Goal: Task Accomplishment & Management: Manage account settings

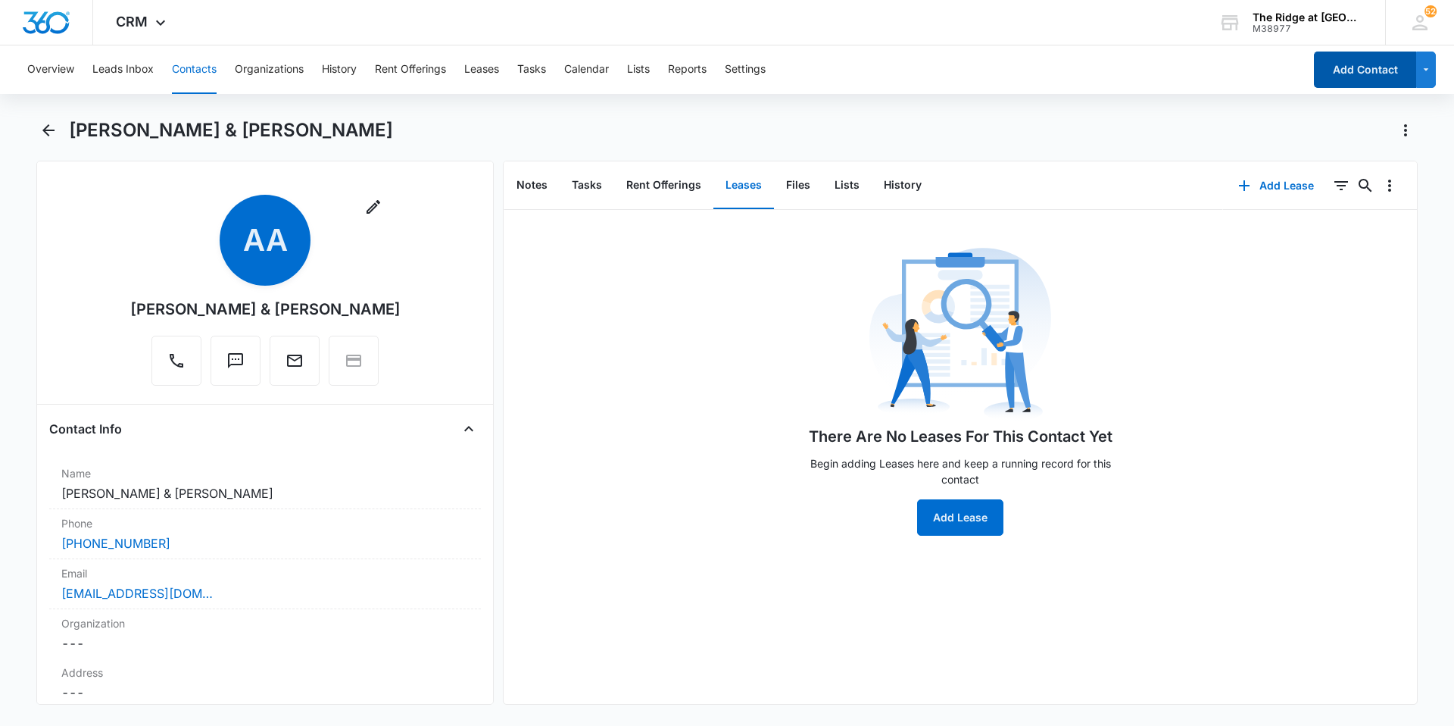
click at [1360, 73] on button "Add Contact" at bounding box center [1365, 70] width 102 height 36
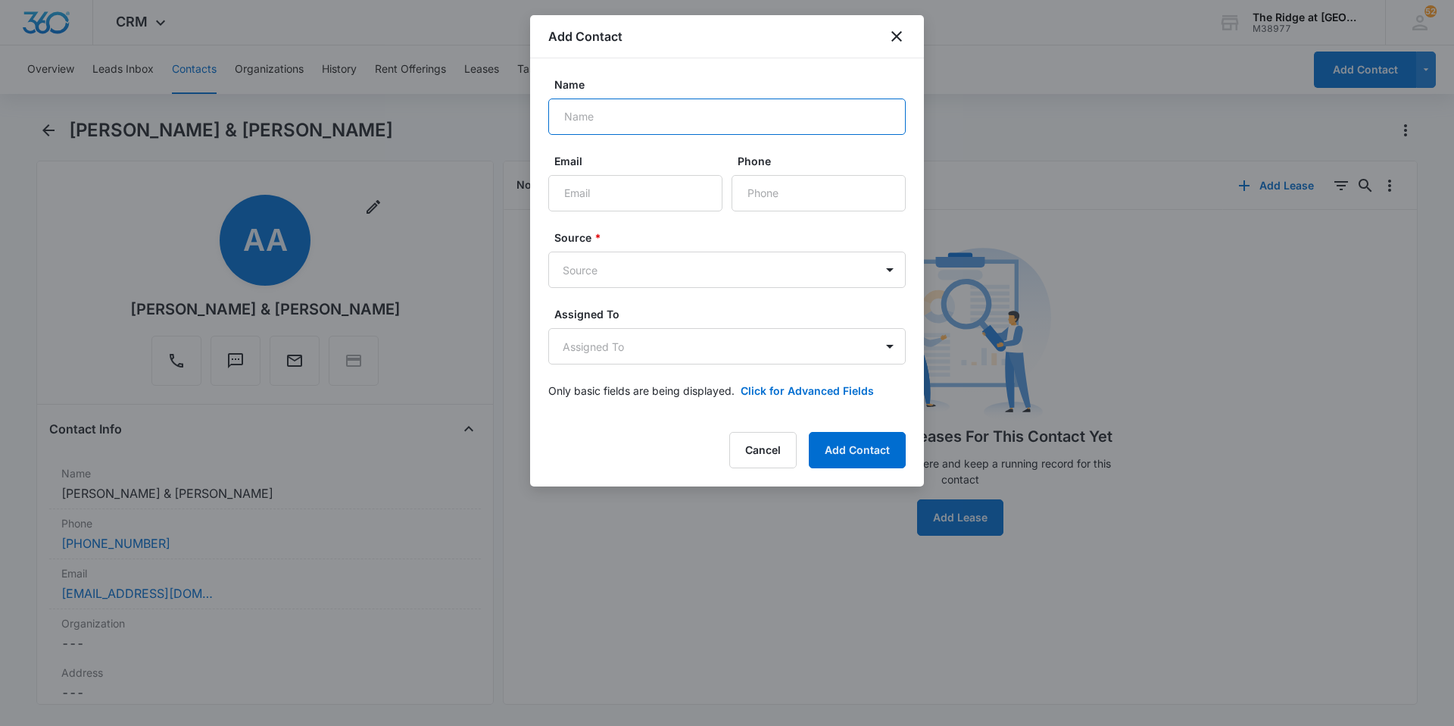
click at [786, 117] on input "Name" at bounding box center [727, 116] width 358 height 36
type input "[PERSON_NAME]"
click at [608, 190] on input "Email" at bounding box center [635, 193] width 174 height 36
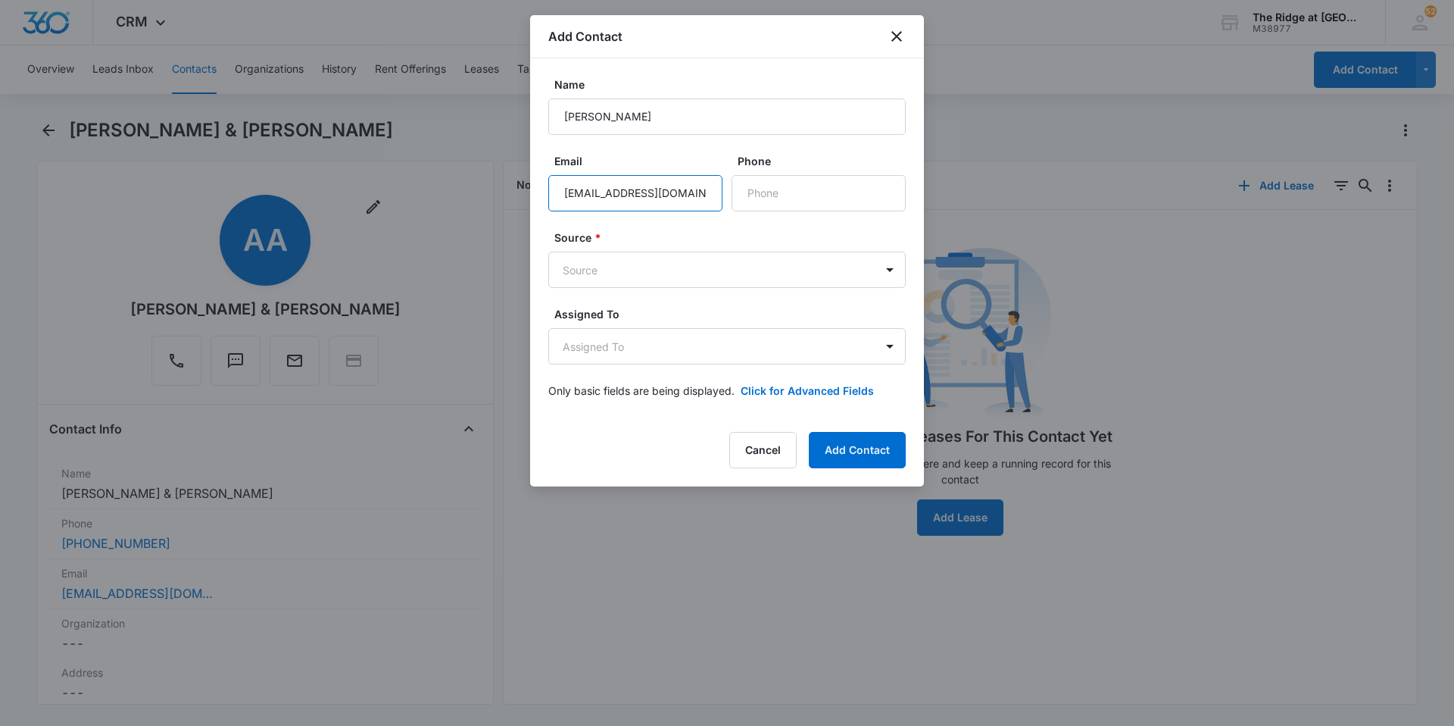
type input "[EMAIL_ADDRESS][DOMAIN_NAME]"
type input "[PHONE_NUMBER]"
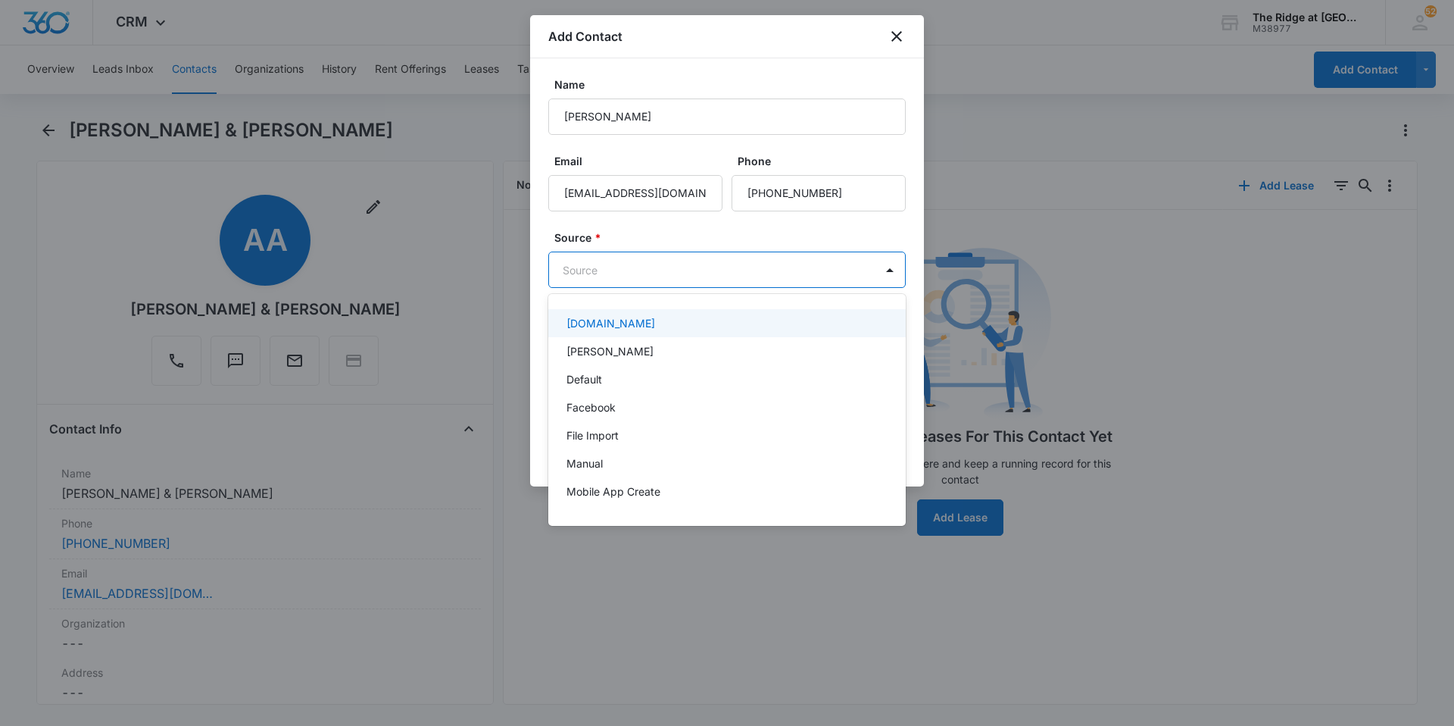
click at [643, 268] on body "CRM Apps Reputation Websites Forms CRM Email Social Content Intelligence Files …" at bounding box center [727, 363] width 1454 height 726
click at [618, 463] on div "Manual" at bounding box center [726, 463] width 318 height 16
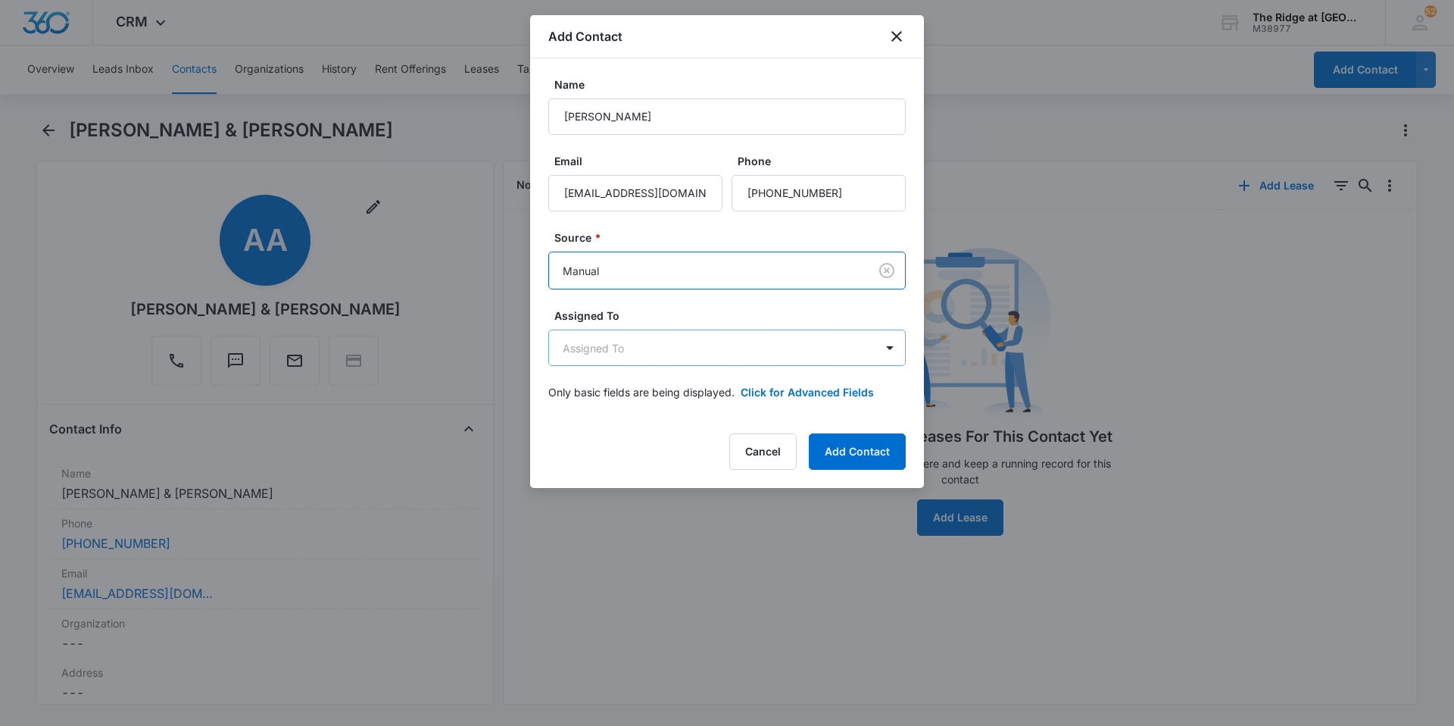
click at [603, 337] on body "CRM Apps Reputation Websites Forms CRM Email Social Content Intelligence Files …" at bounding box center [727, 363] width 1454 height 726
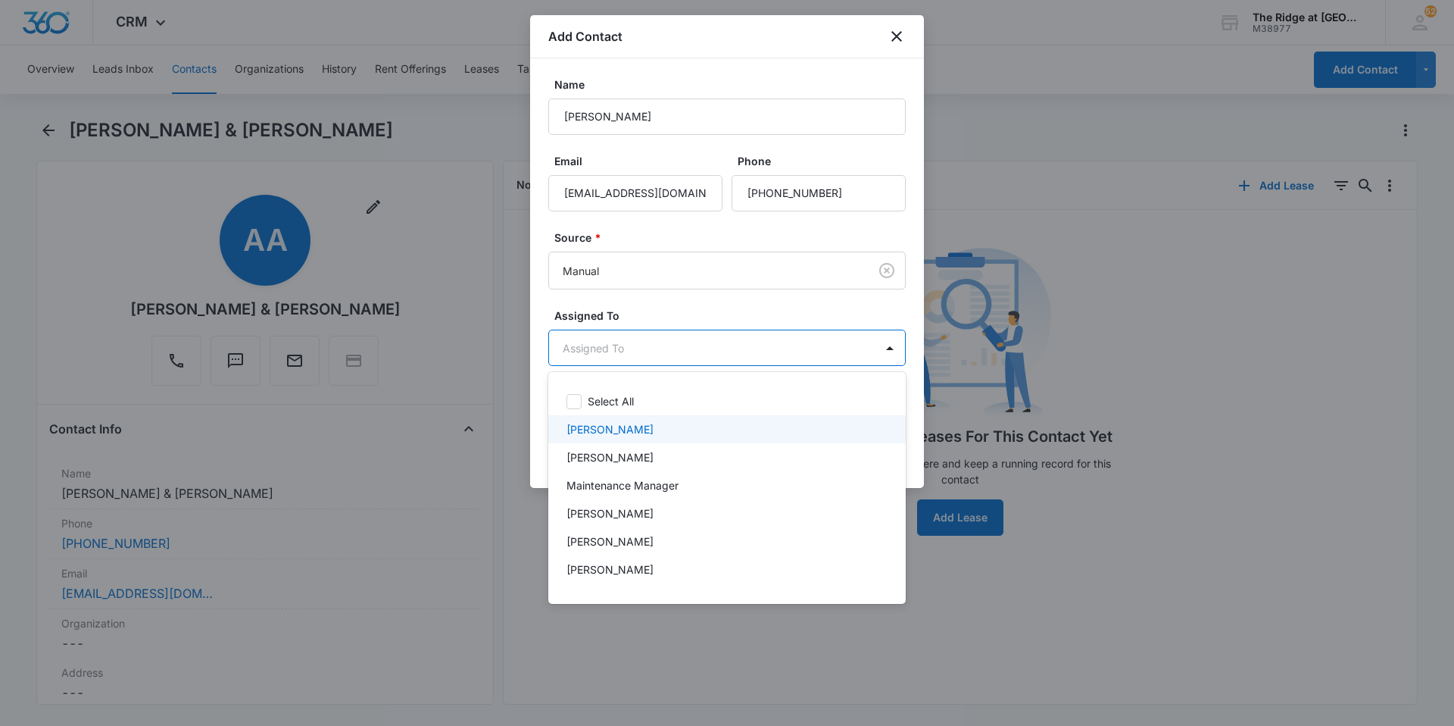
click at [621, 423] on p "[PERSON_NAME]" at bounding box center [610, 429] width 87 height 16
click at [788, 351] on div at bounding box center [727, 363] width 1454 height 726
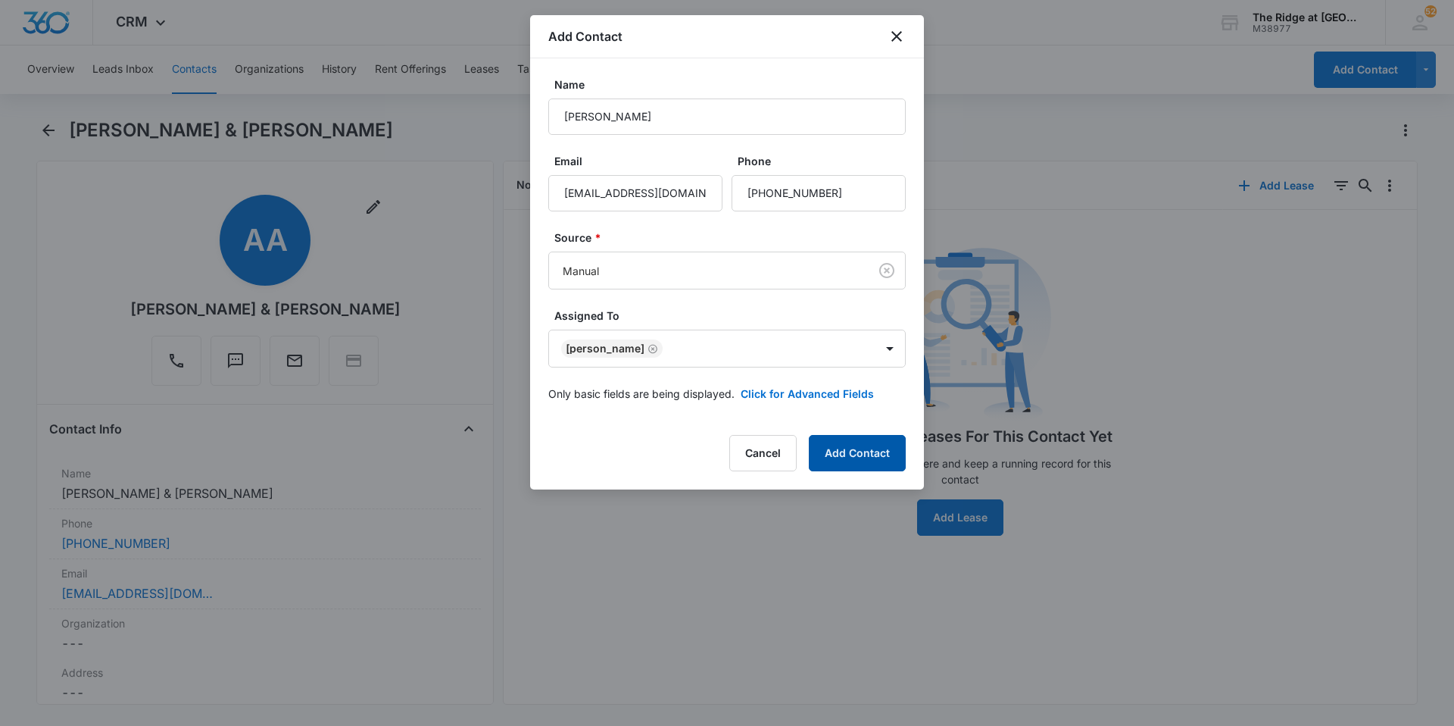
click at [864, 454] on button "Add Contact" at bounding box center [857, 453] width 97 height 36
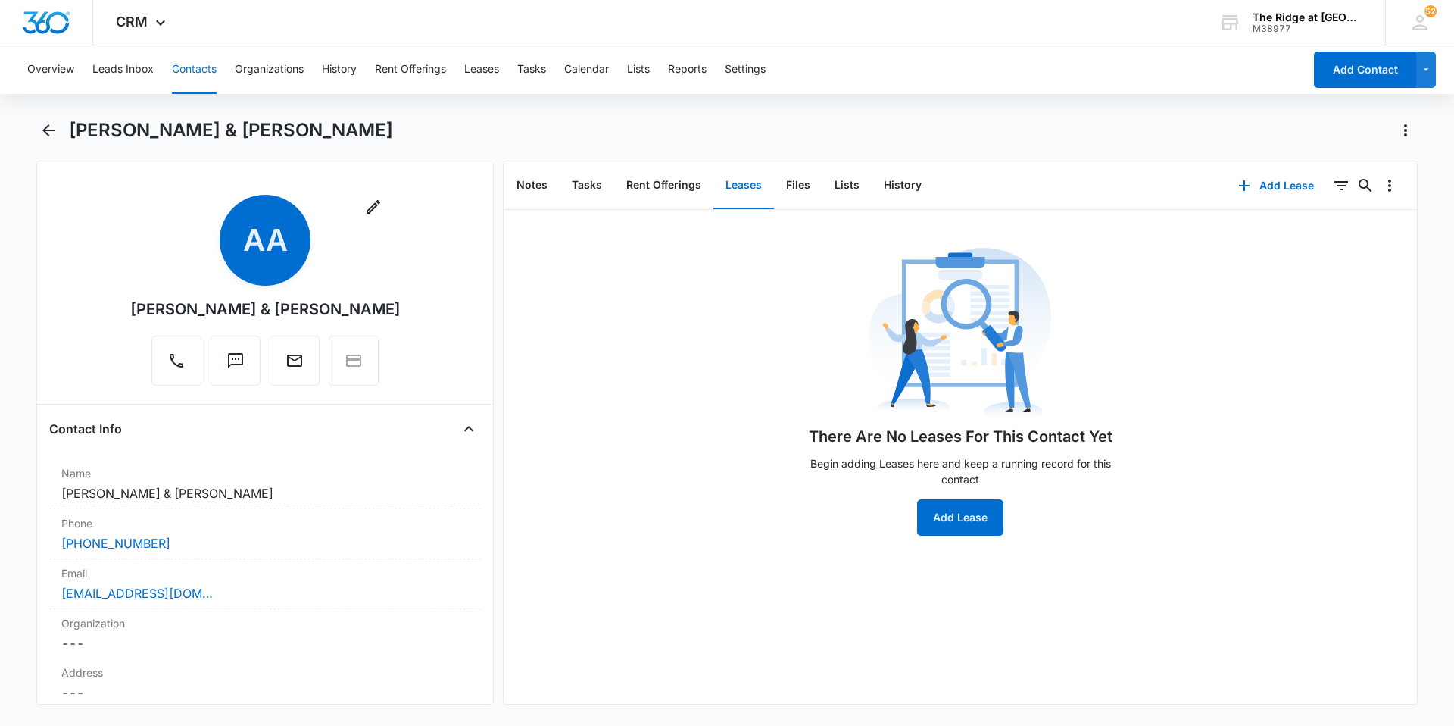
click at [185, 75] on button "Contacts" at bounding box center [194, 69] width 45 height 48
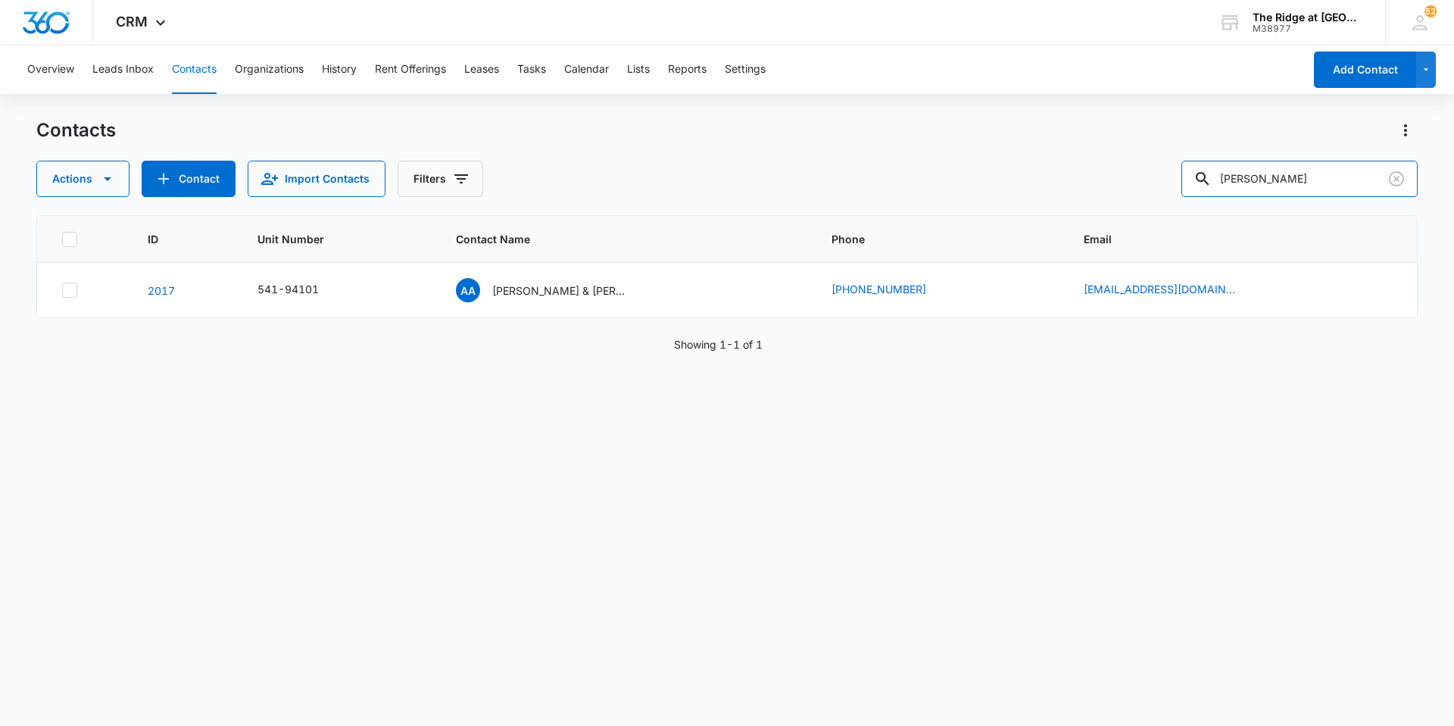
drag, startPoint x: 1313, startPoint y: 176, endPoint x: 1052, endPoint y: 195, distance: 261.3
click at [1052, 195] on div "Actions Contact Import Contacts Filters [PERSON_NAME]" at bounding box center [727, 179] width 1382 height 36
type input "[PERSON_NAME]"
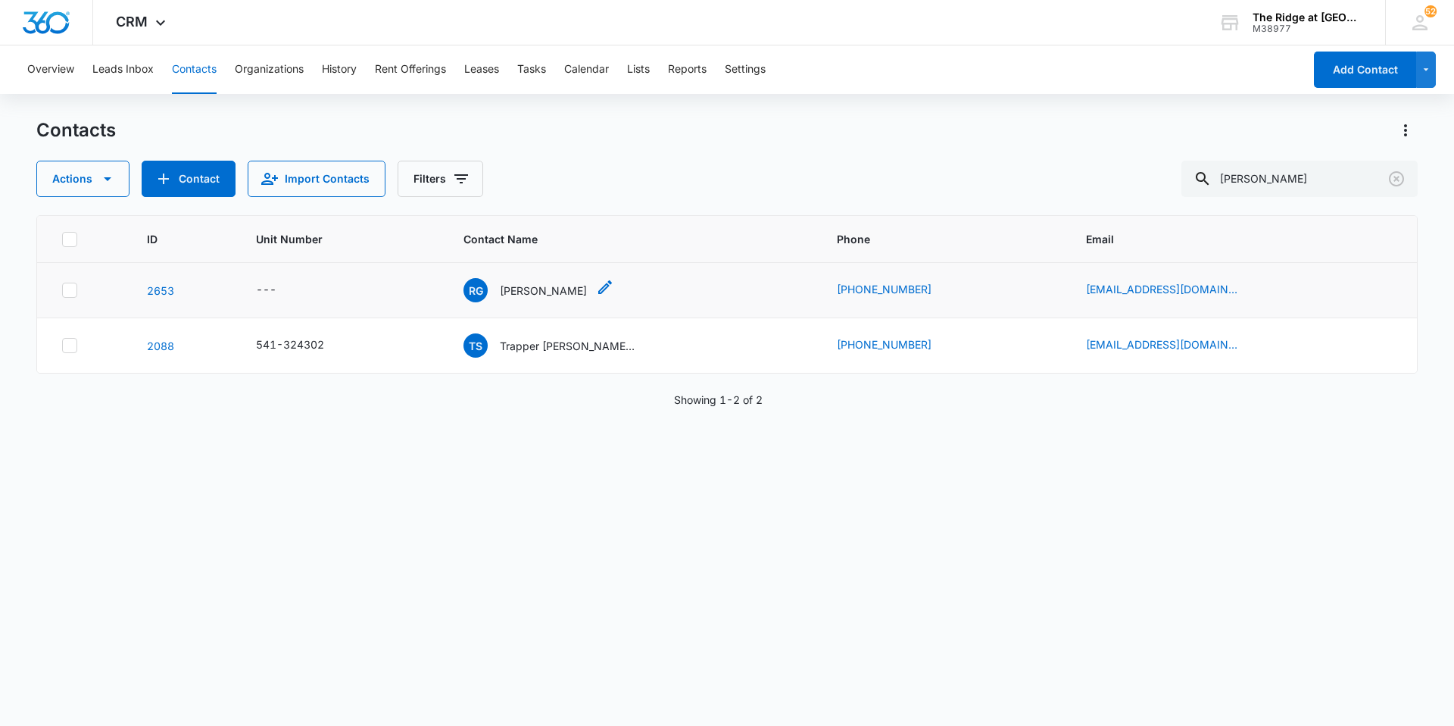
click at [556, 294] on p "[PERSON_NAME]" at bounding box center [543, 291] width 87 height 16
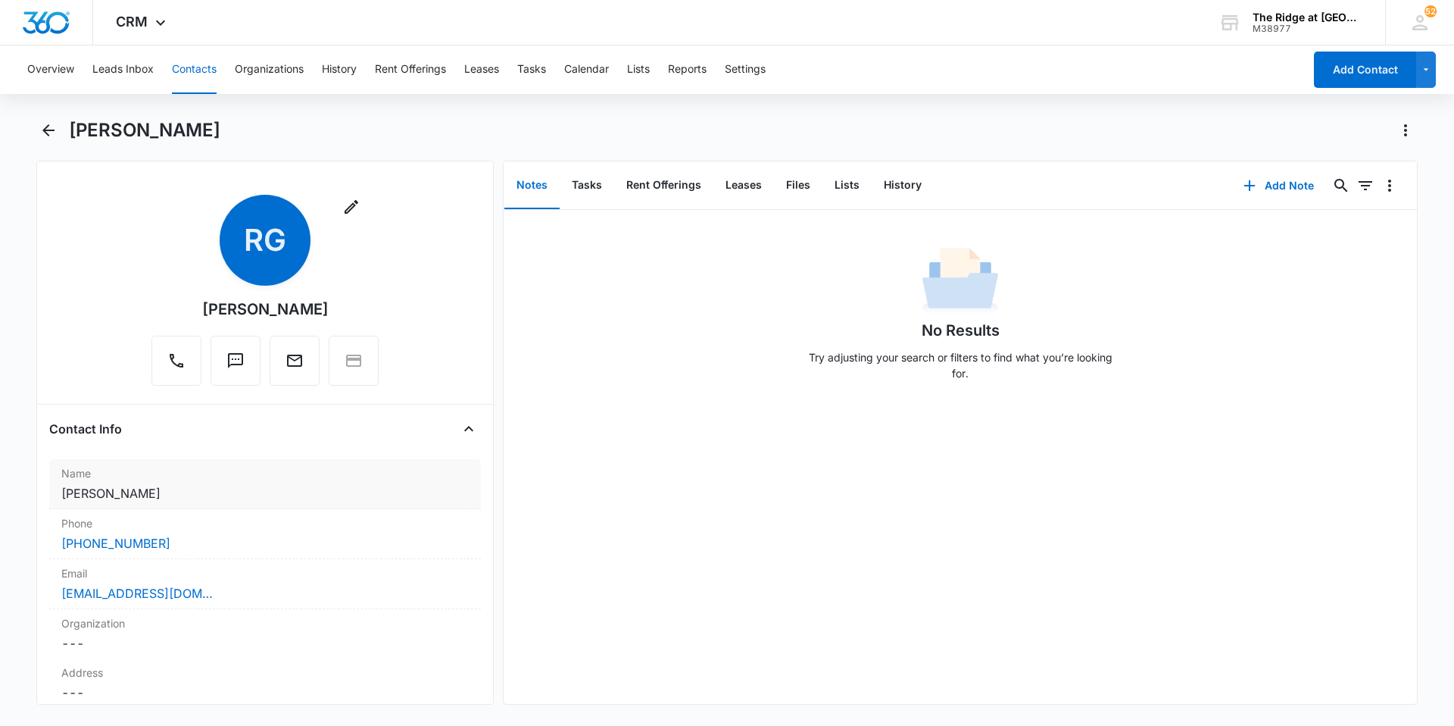
click at [151, 505] on div "Name Cancel Save Changes [PERSON_NAME]" at bounding box center [265, 484] width 432 height 50
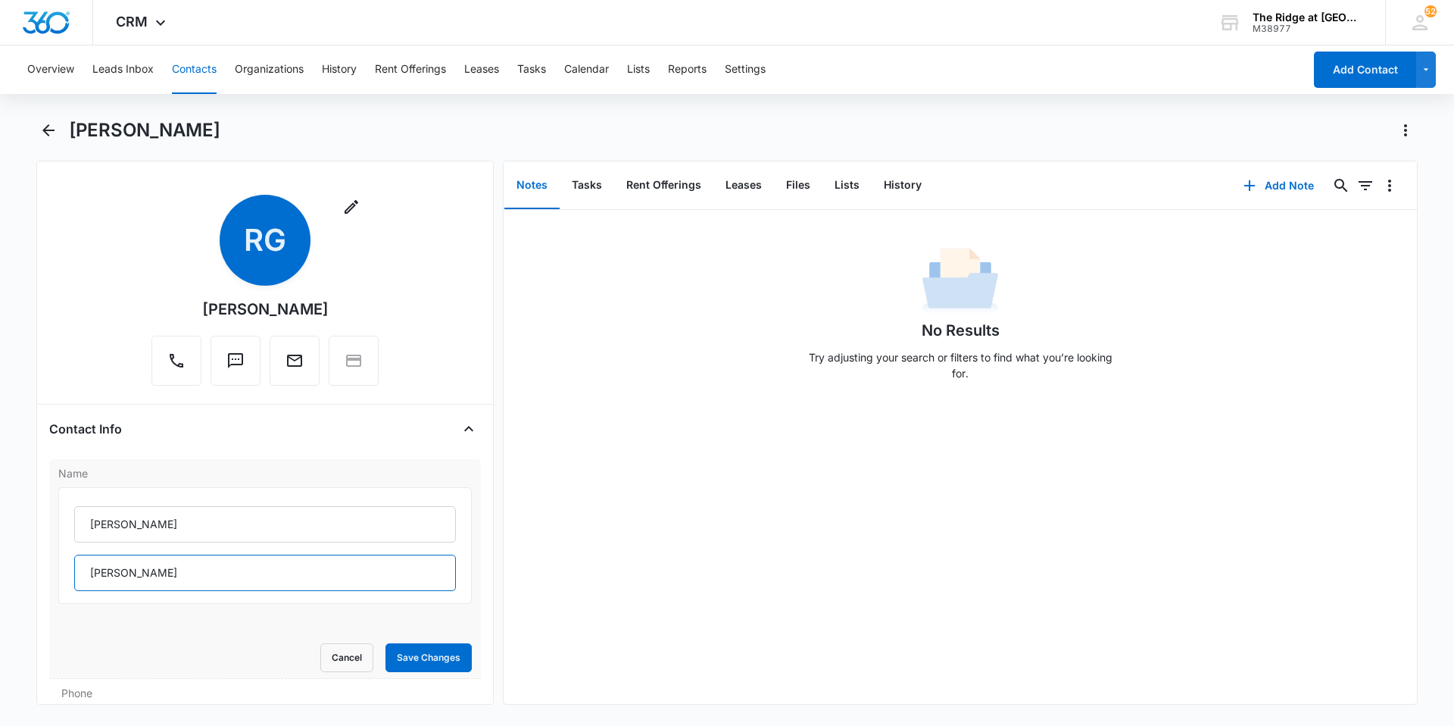
click at [159, 566] on input "[PERSON_NAME]" at bounding box center [265, 572] width 382 height 36
type input "[PERSON_NAME]"
click at [403, 654] on button "Save Changes" at bounding box center [429, 657] width 86 height 29
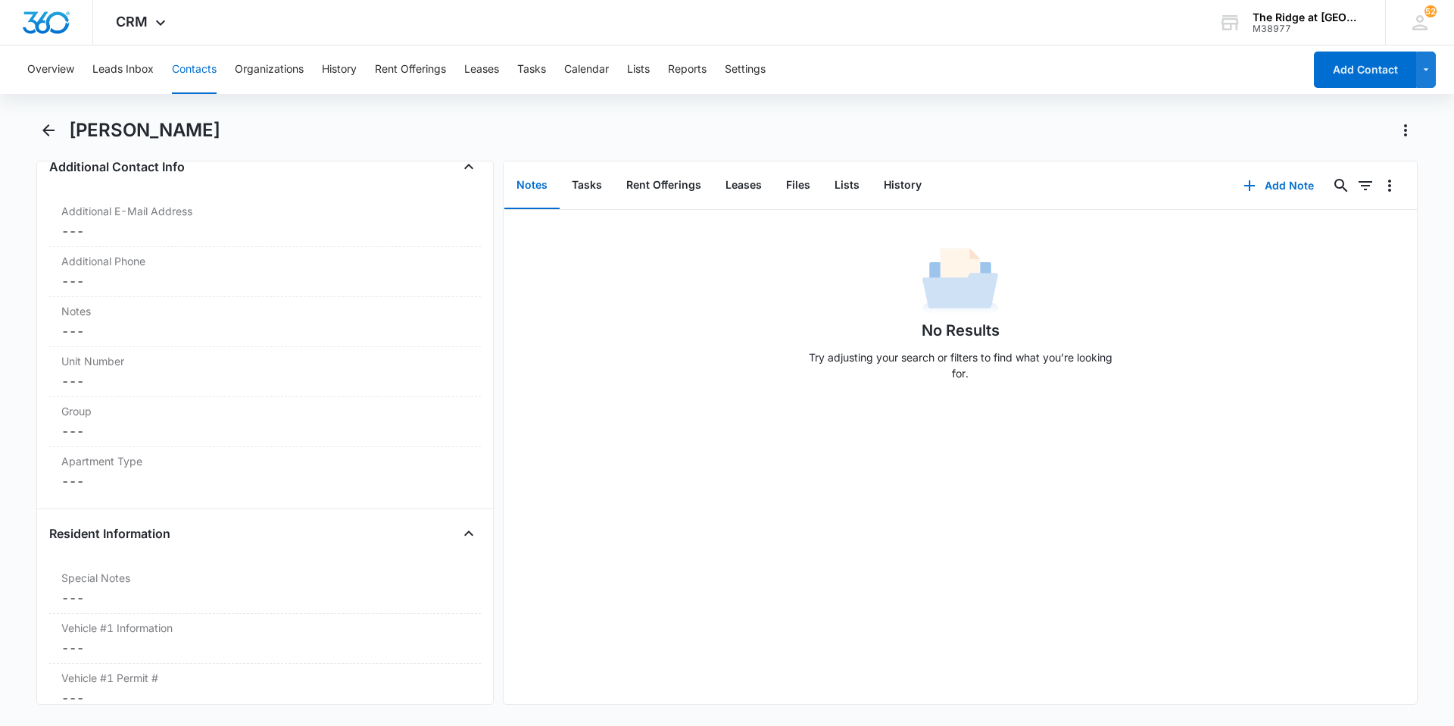
scroll to position [1212, 0]
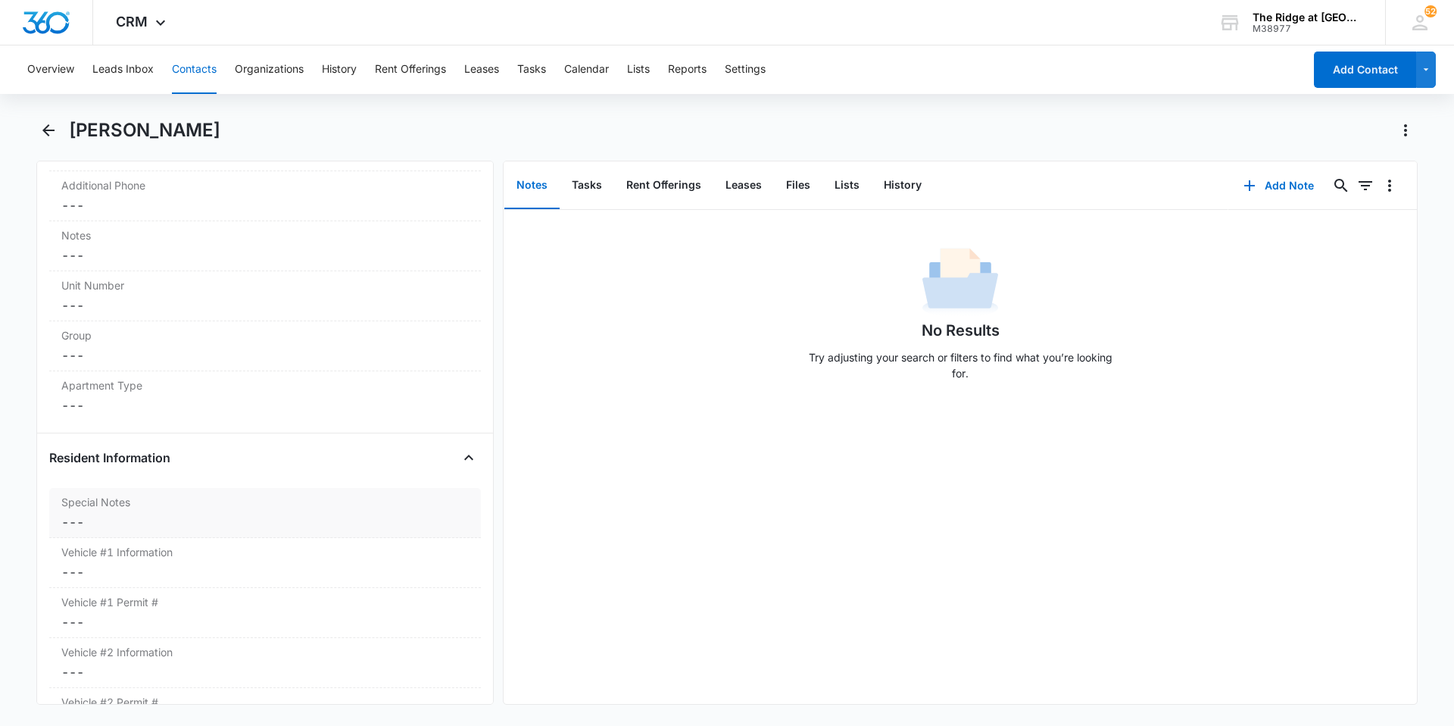
click at [199, 499] on label "Special Notes" at bounding box center [265, 502] width 408 height 16
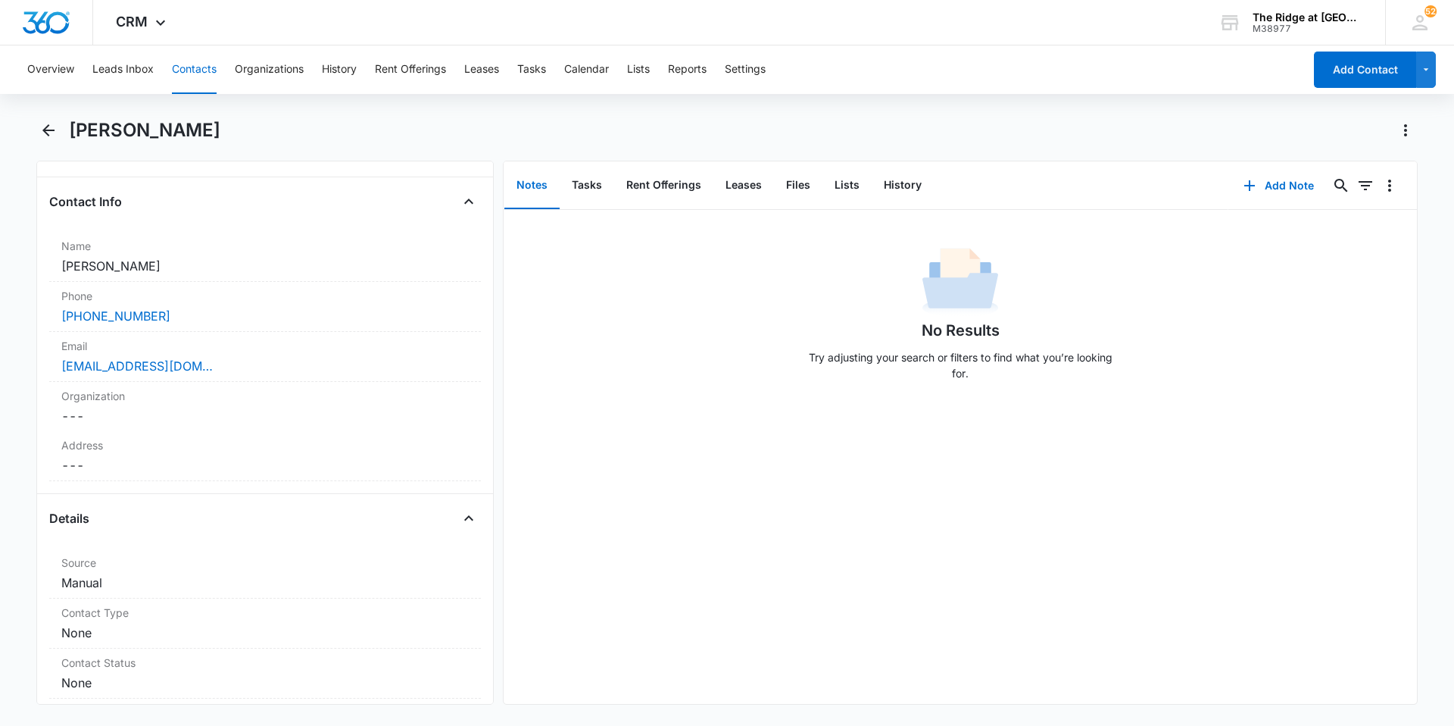
scroll to position [0, 0]
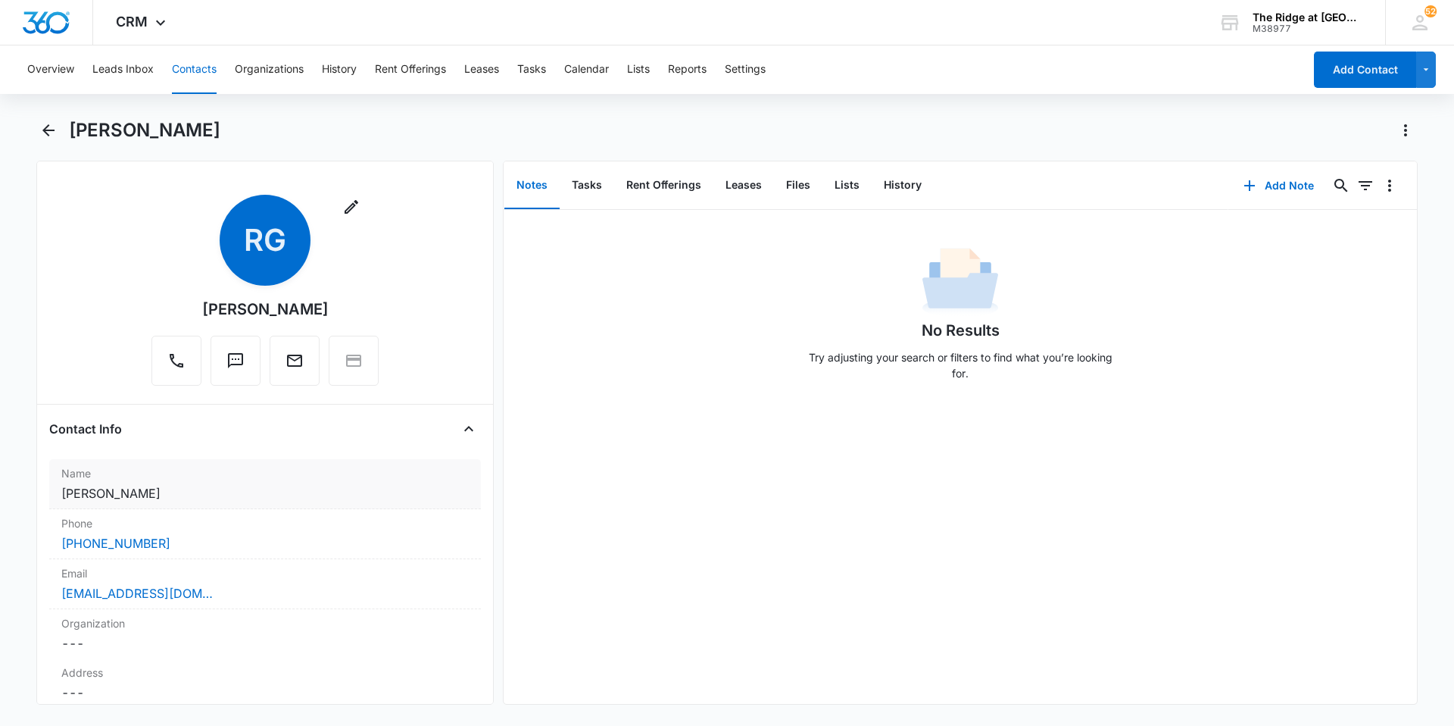
click at [221, 494] on dd "Cancel Save Changes [PERSON_NAME]" at bounding box center [265, 493] width 408 height 18
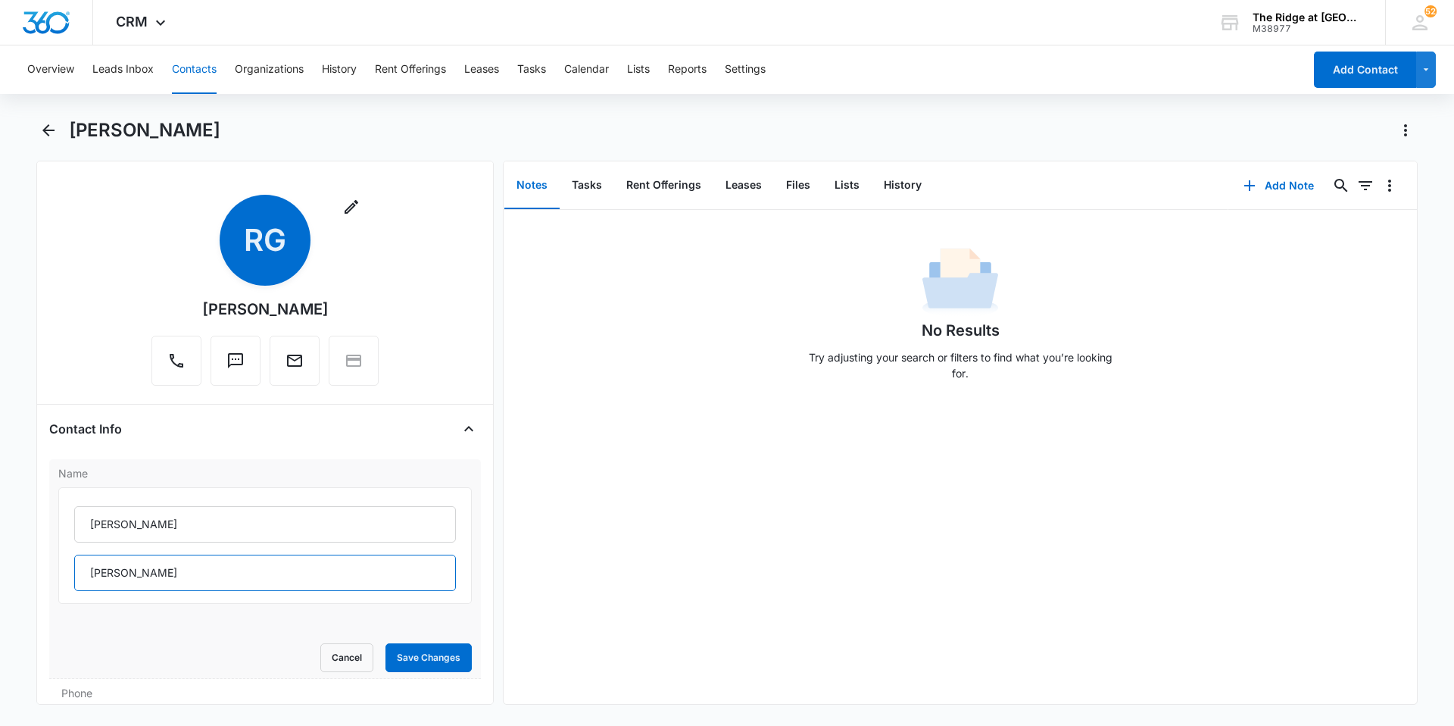
click at [186, 572] on input "[PERSON_NAME]" at bounding box center [265, 572] width 382 height 36
type input "[PERSON_NAME] ([PERSON_NAME])"
drag, startPoint x: 230, startPoint y: 567, endPoint x: 414, endPoint y: 645, distance: 200.2
click at [414, 645] on button "Save Changes" at bounding box center [429, 657] width 86 height 29
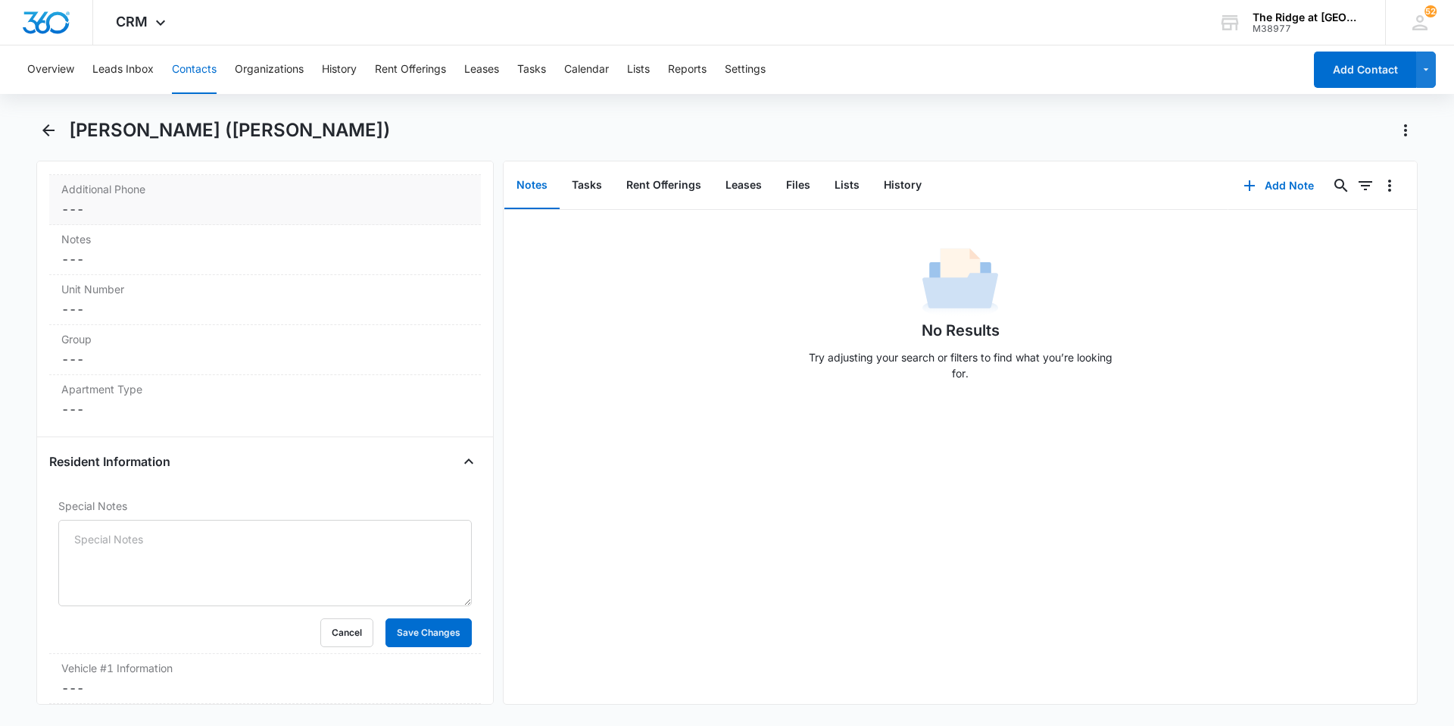
scroll to position [1212, 0]
click at [187, 408] on dd "Cancel Save Changes ---" at bounding box center [265, 405] width 408 height 18
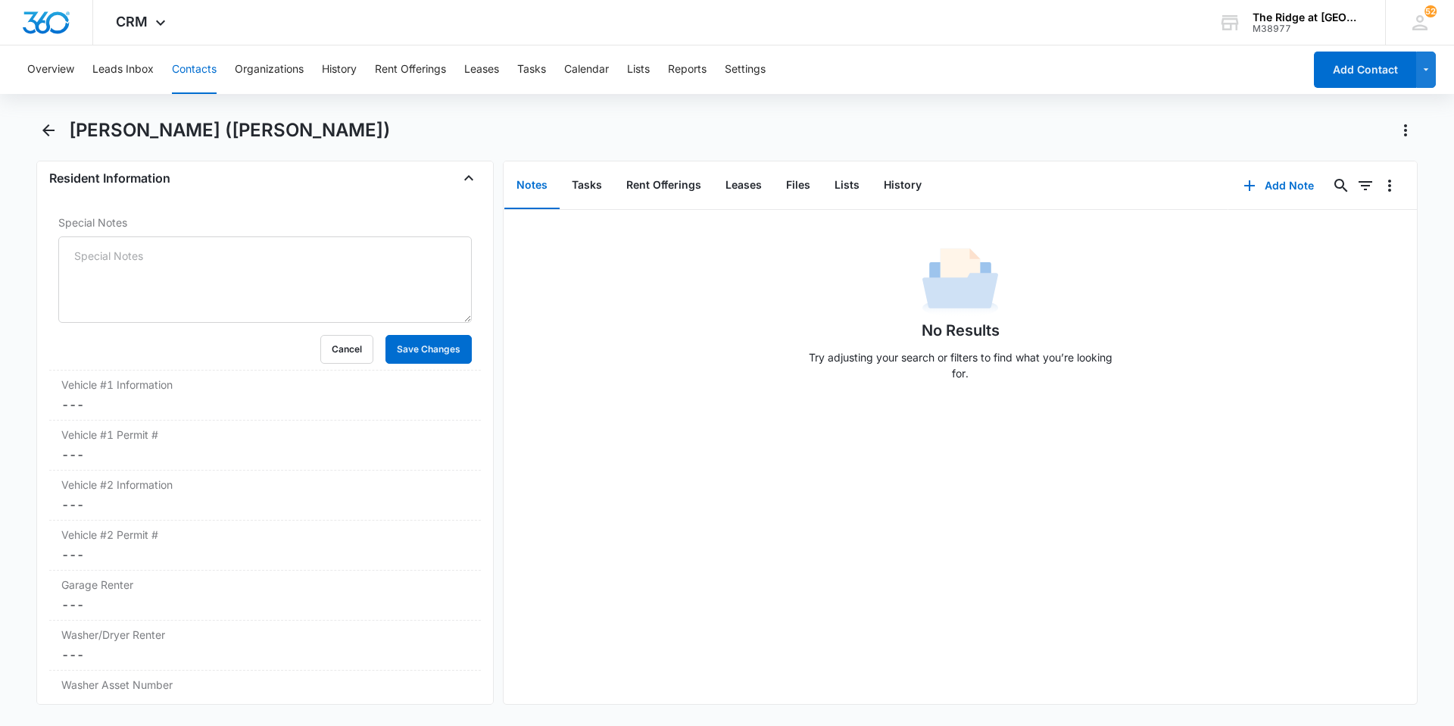
scroll to position [1591, 0]
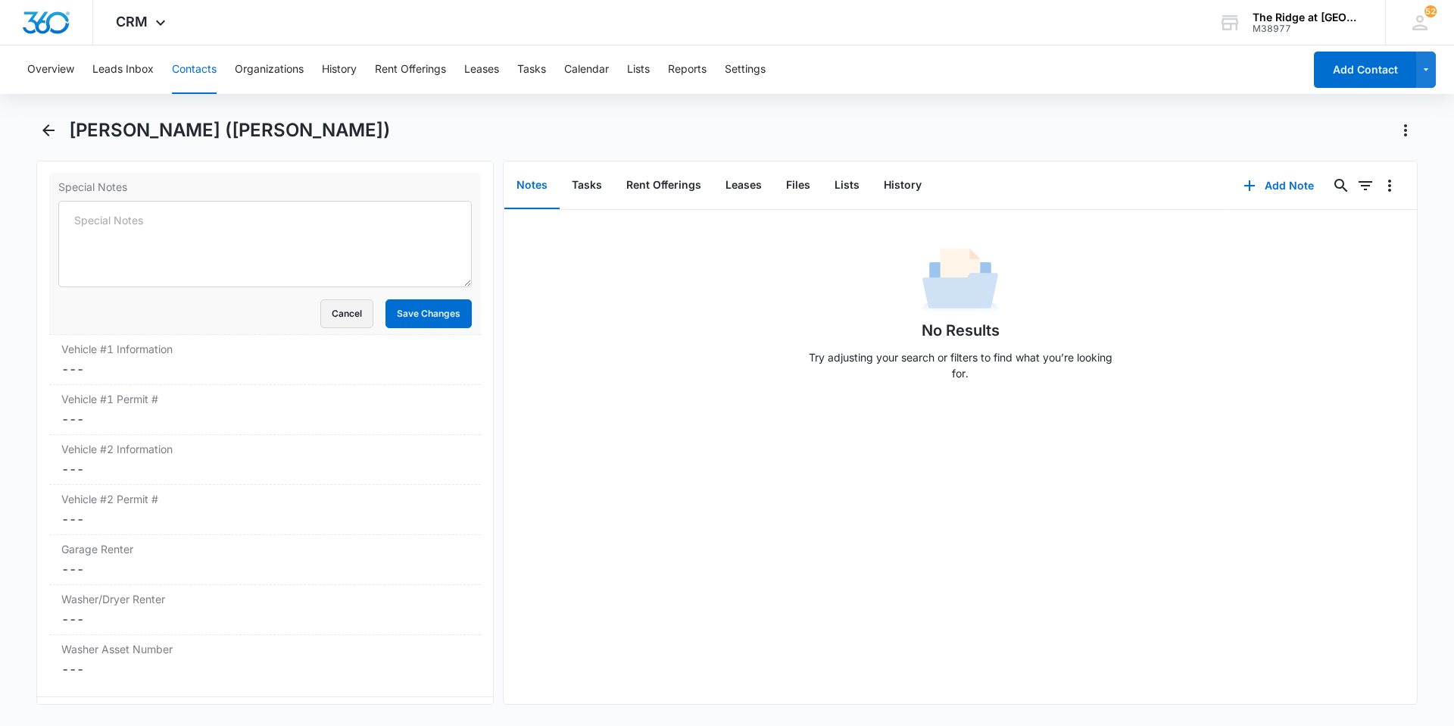
click at [342, 327] on button "Cancel" at bounding box center [346, 313] width 53 height 29
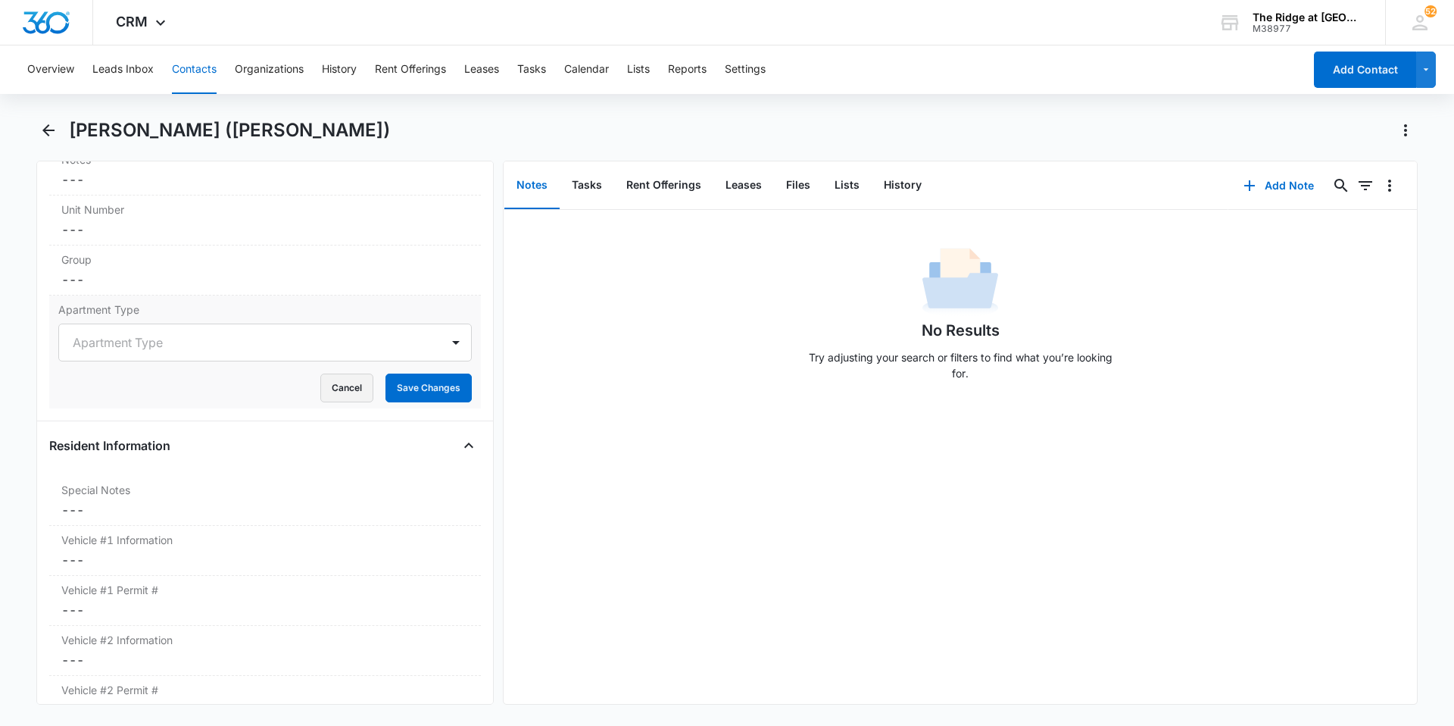
click at [340, 385] on button "Cancel" at bounding box center [346, 387] width 53 height 29
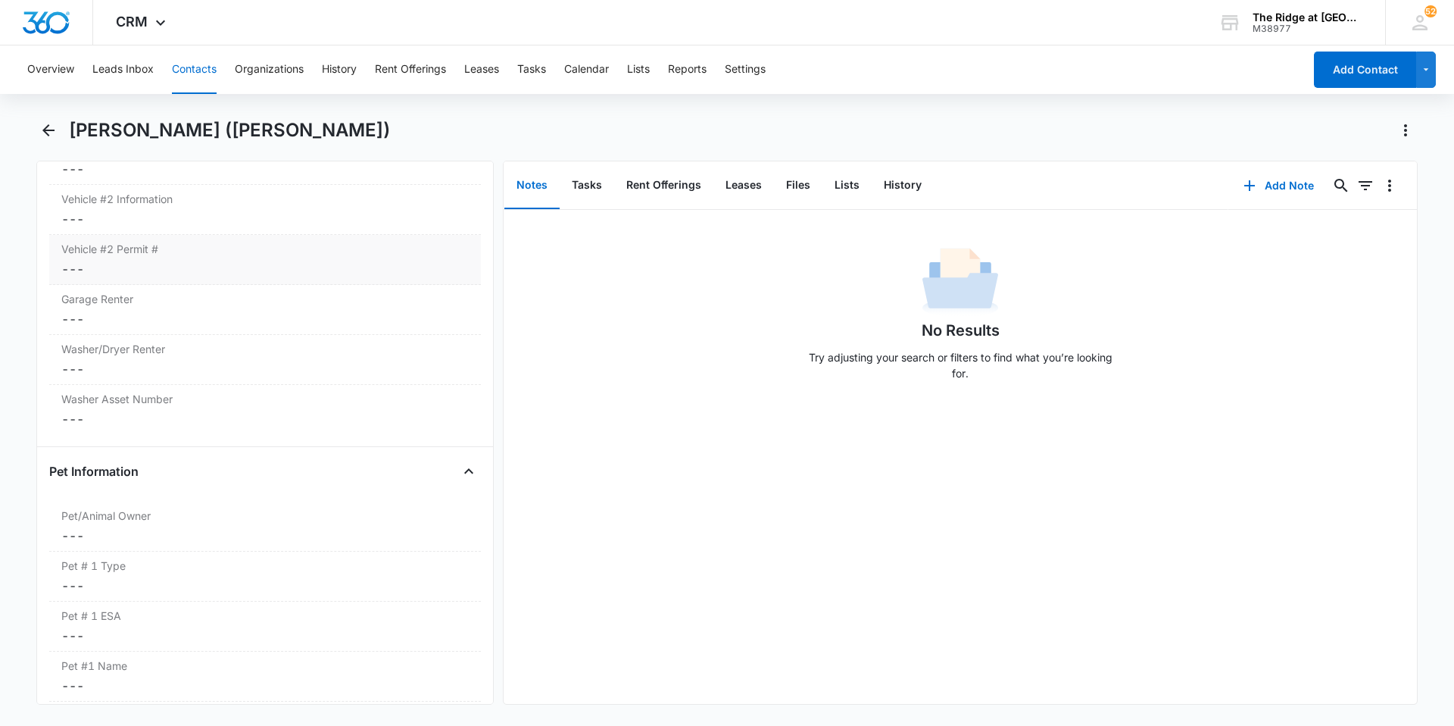
scroll to position [1666, 0]
click at [159, 510] on label "Pet/Animal Owner" at bounding box center [265, 514] width 408 height 16
click at [80, 548] on icon at bounding box center [77, 546] width 14 height 14
click at [69, 548] on input "Yes" at bounding box center [63, 545] width 11 height 11
checkbox input "true"
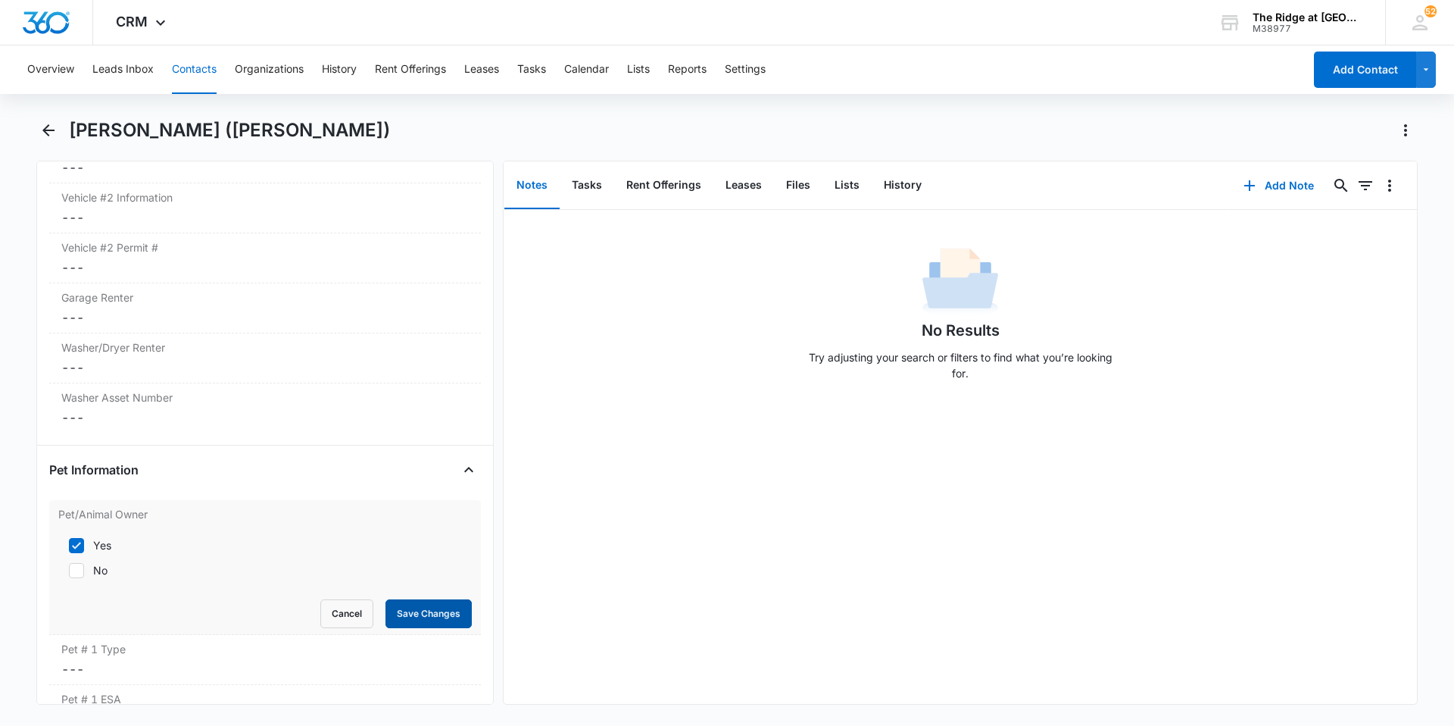
click at [398, 616] on button "Save Changes" at bounding box center [429, 613] width 86 height 29
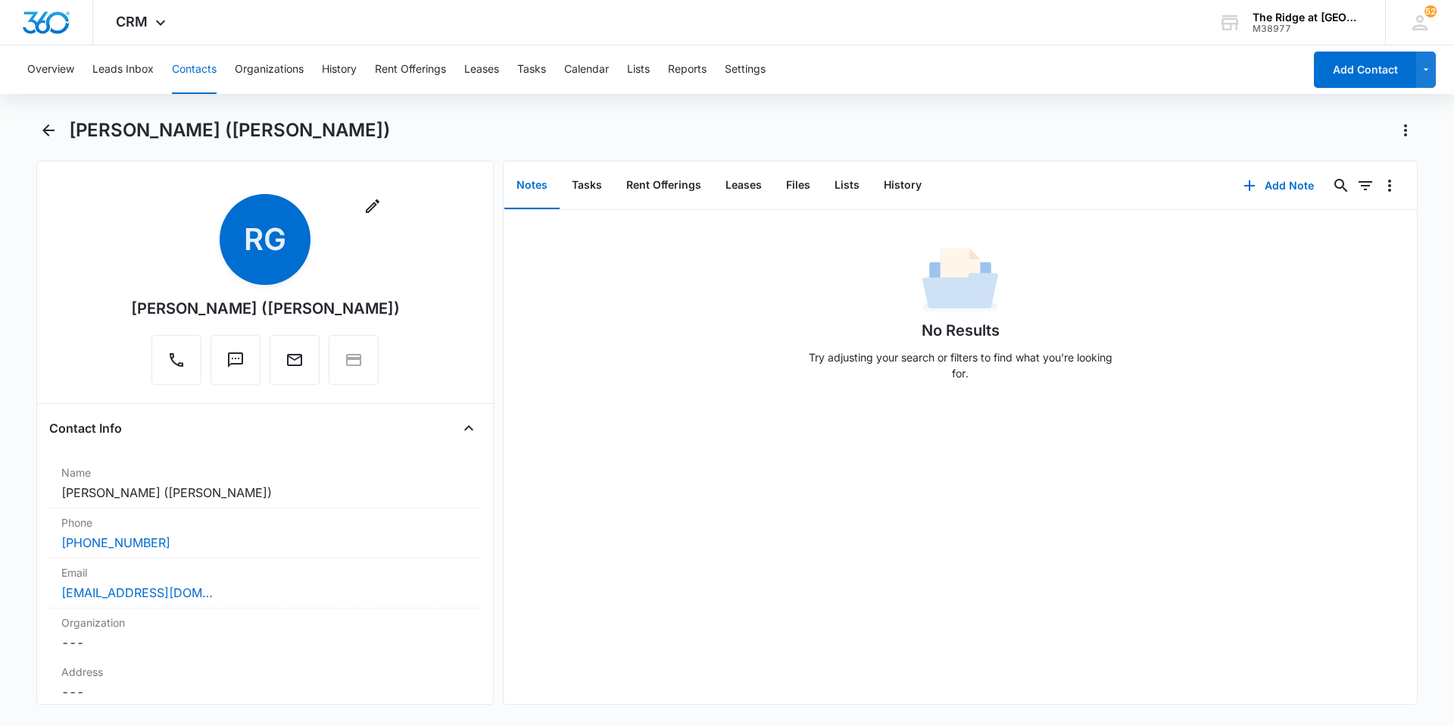
scroll to position [0, 0]
